Goal: Check status

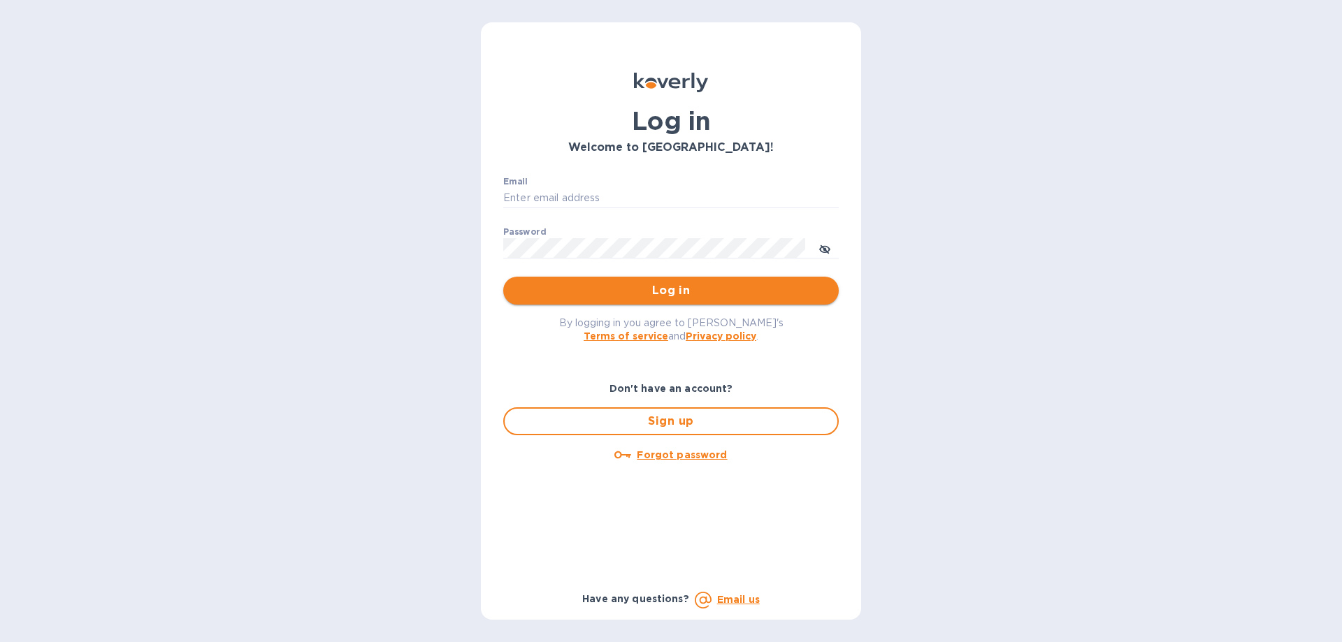
type input "[EMAIL_ADDRESS][DOMAIN_NAME]"
click at [617, 294] on span "Log in" at bounding box center [670, 290] width 313 height 17
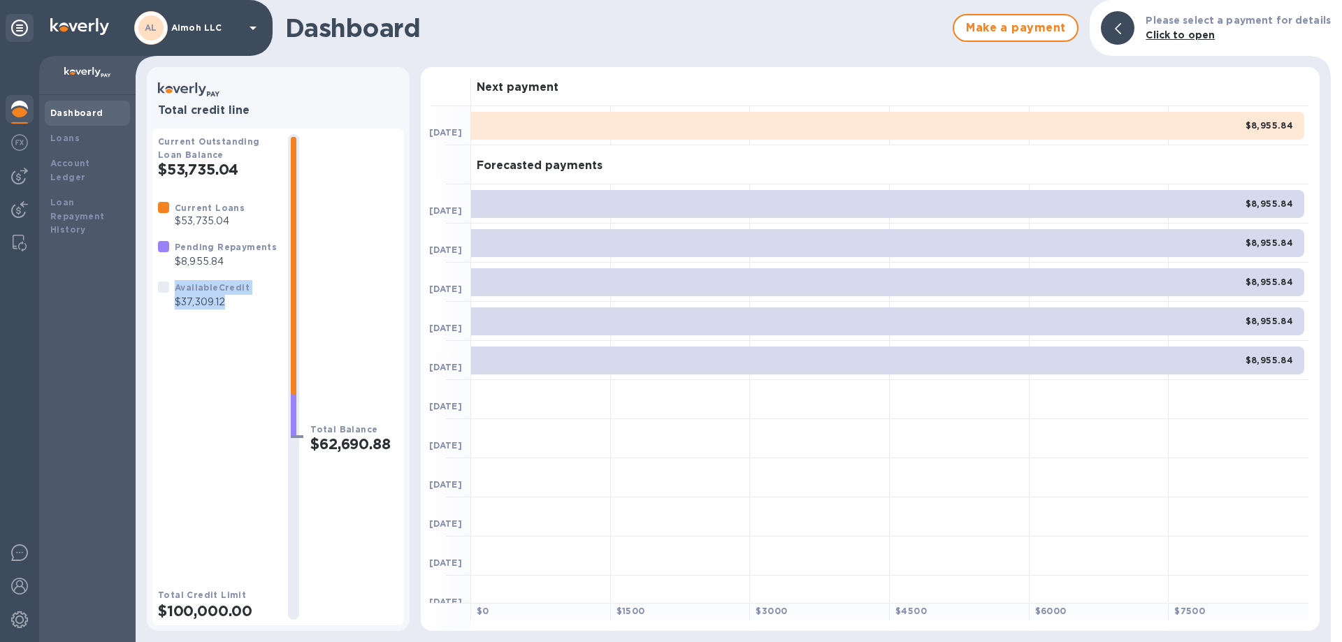
drag, startPoint x: 234, startPoint y: 302, endPoint x: 176, endPoint y: 290, distance: 59.2
click at [176, 290] on div "Available Credit $37,309.12" at bounding box center [212, 294] width 75 height 29
click at [176, 290] on b "Available Credit" at bounding box center [212, 287] width 75 height 10
